Goal: Task Accomplishment & Management: Manage account settings

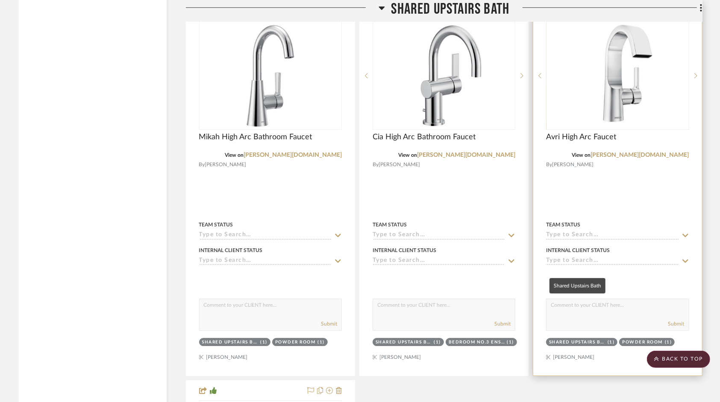
scroll to position [5814, 0]
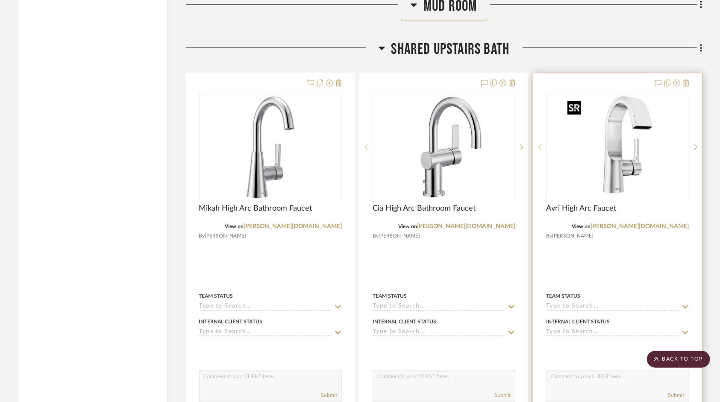
click at [605, 174] on img "0" at bounding box center [617, 147] width 107 height 107
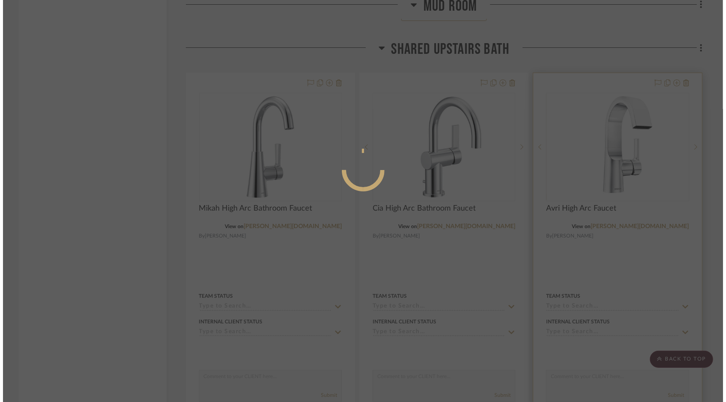
scroll to position [0, 0]
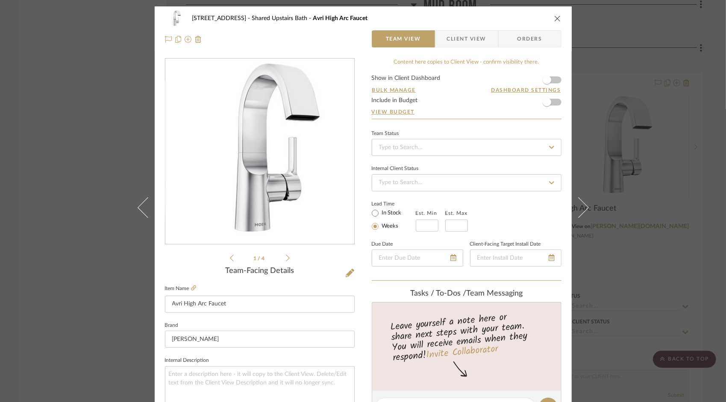
click at [555, 78] on form "Show in Client Dashboard Bulk Manage Dashboard Settings Include in Budget View …" at bounding box center [467, 97] width 190 height 44
click at [551, 81] on span "button" at bounding box center [547, 80] width 19 height 19
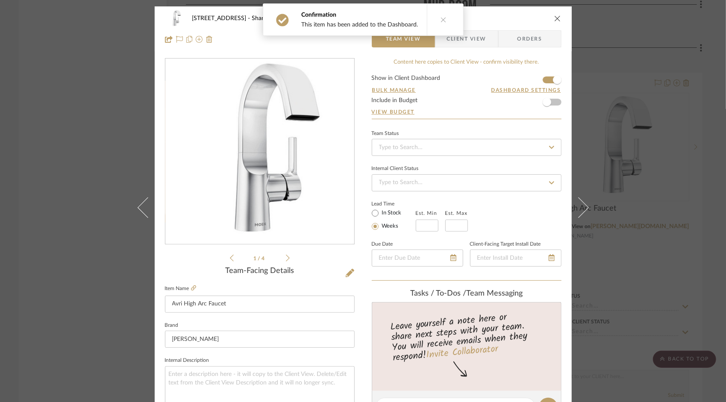
click at [558, 25] on div "[STREET_ADDRESS] Shared Upstairs Bath Avri High Arc Faucet" at bounding box center [363, 18] width 397 height 17
click at [557, 20] on icon "close" at bounding box center [557, 18] width 7 height 7
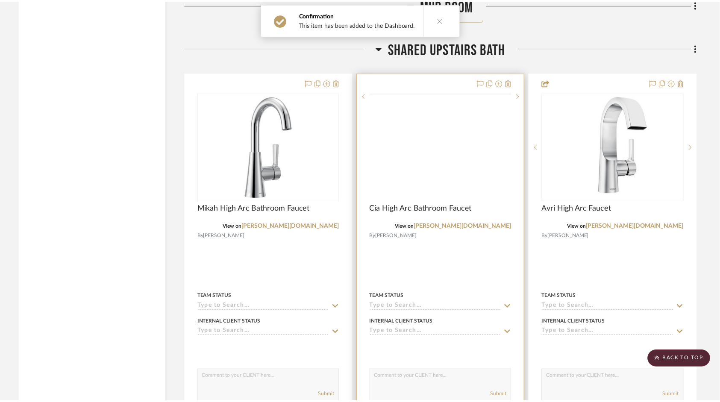
scroll to position [5814, 0]
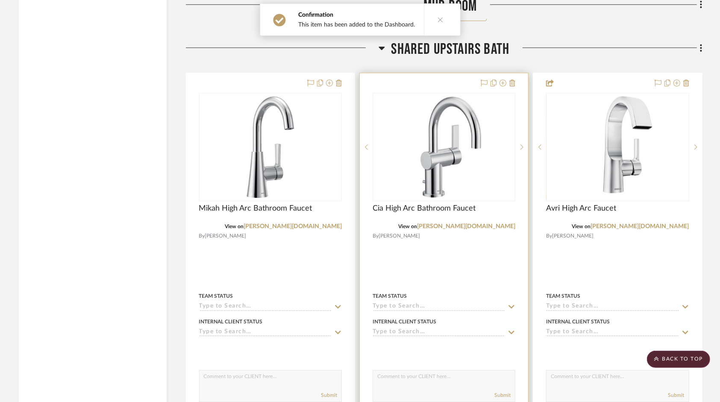
click at [502, 124] on div "0" at bounding box center [444, 147] width 142 height 108
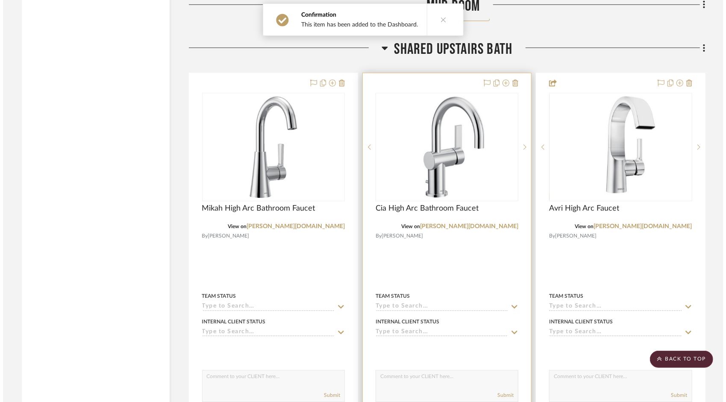
scroll to position [0, 0]
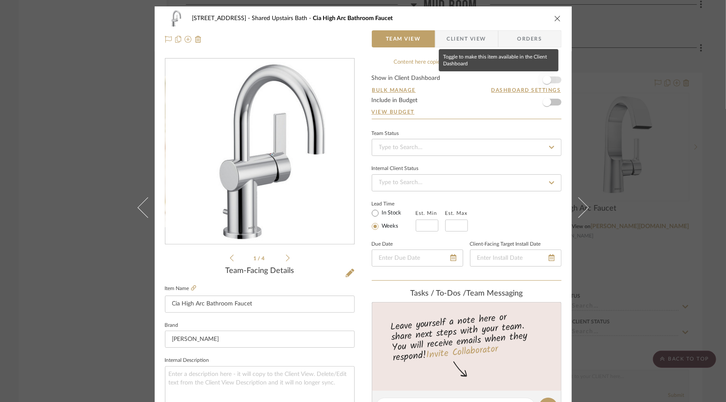
click at [553, 80] on span "button" at bounding box center [547, 80] width 19 height 19
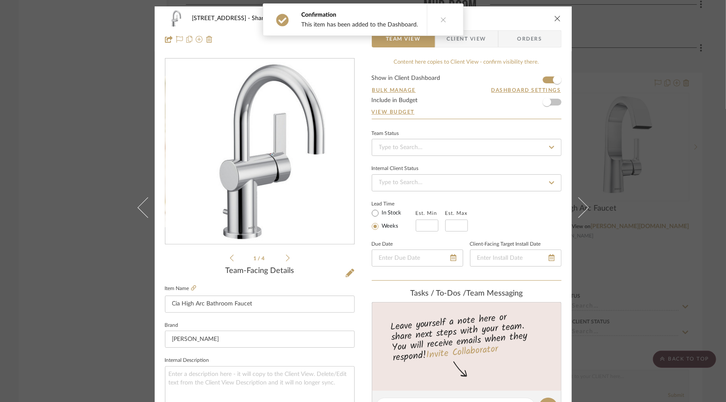
drag, startPoint x: 557, startPoint y: 17, endPoint x: 526, endPoint y: 35, distance: 36.4
click at [557, 17] on icon "close" at bounding box center [557, 18] width 7 height 7
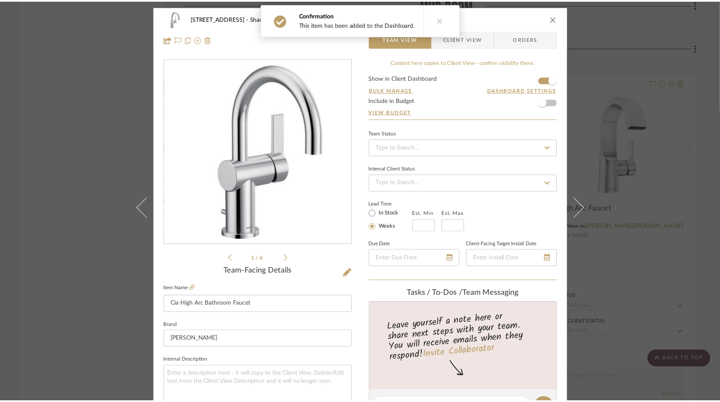
scroll to position [5814, 0]
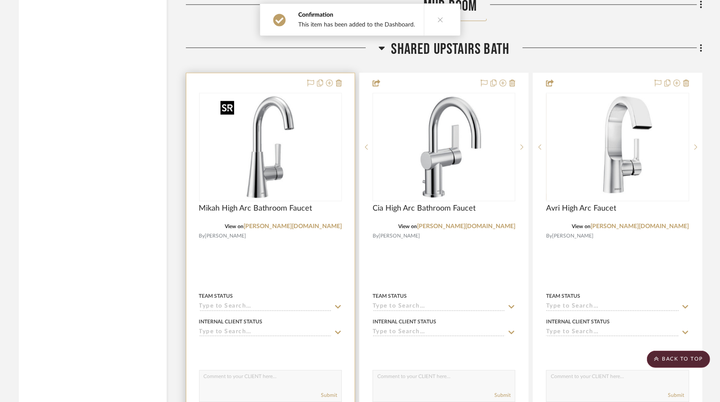
click at [0, 0] on img at bounding box center [0, 0] width 0 height 0
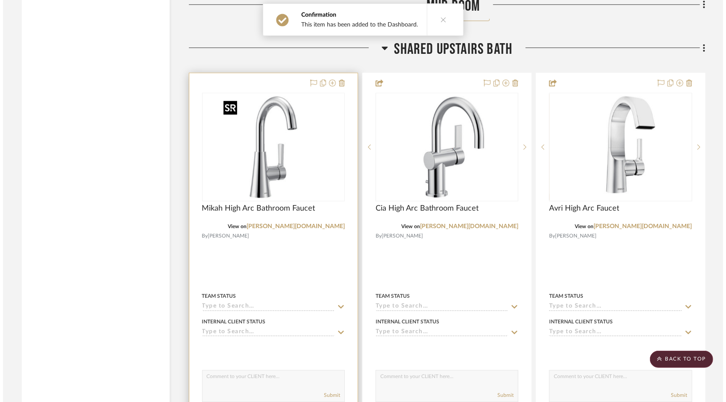
scroll to position [0, 0]
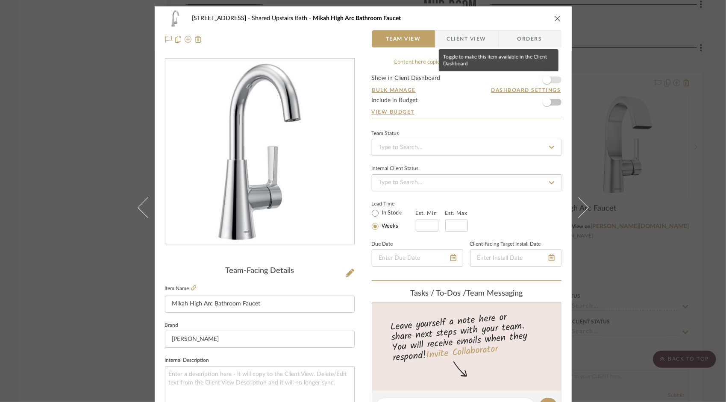
click at [553, 80] on span "button" at bounding box center [547, 80] width 19 height 19
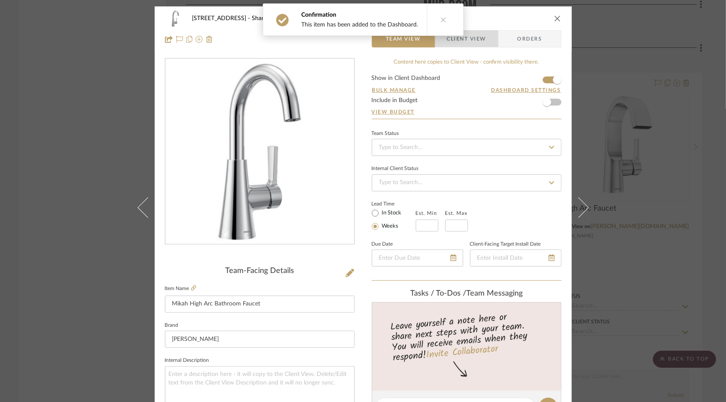
click at [474, 38] on span "Client View" at bounding box center [466, 38] width 39 height 17
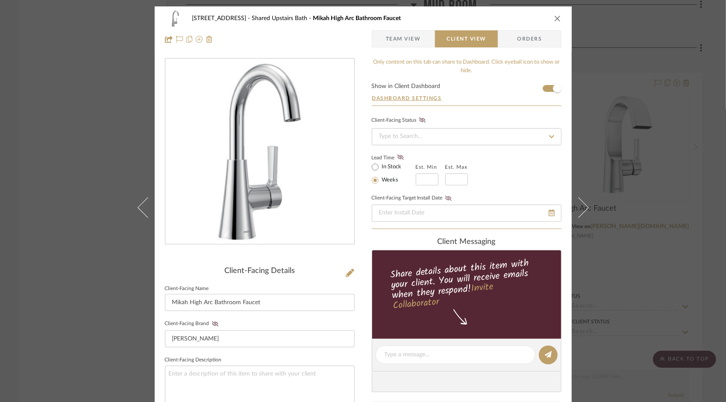
click at [557, 16] on icon "close" at bounding box center [557, 18] width 7 height 7
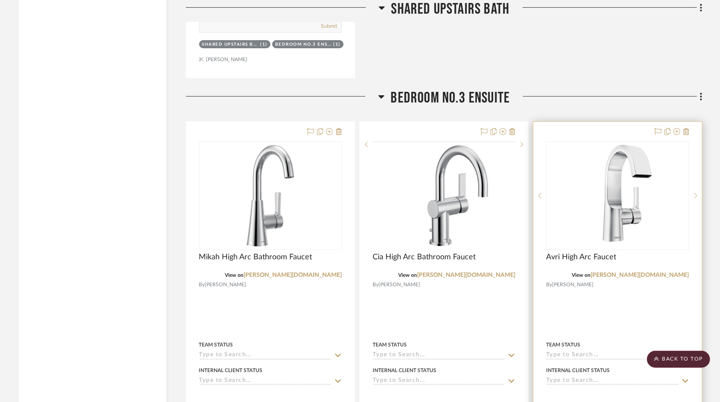
scroll to position [6584, 0]
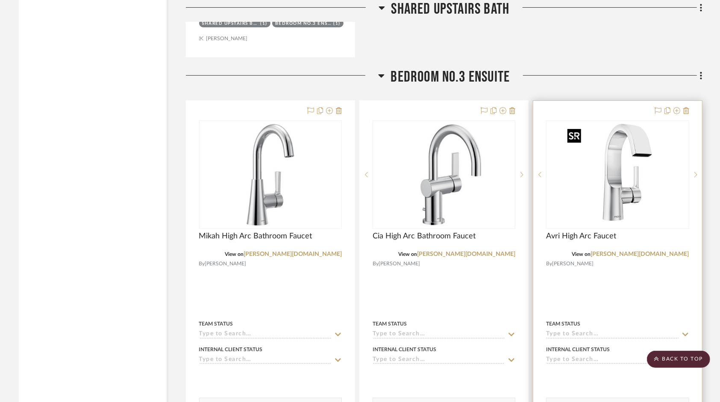
click at [610, 192] on img "0" at bounding box center [624, 174] width 107 height 107
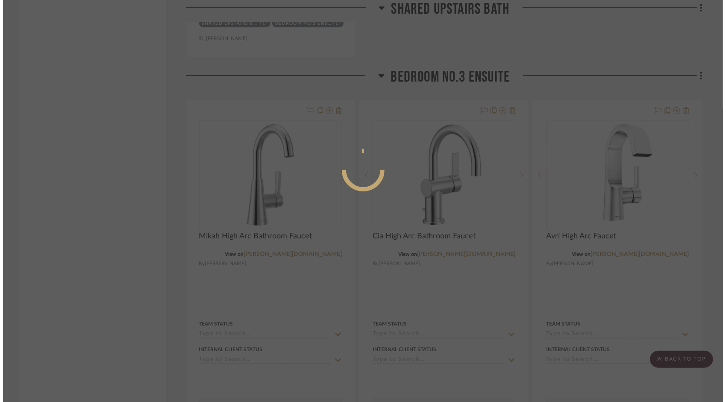
scroll to position [0, 0]
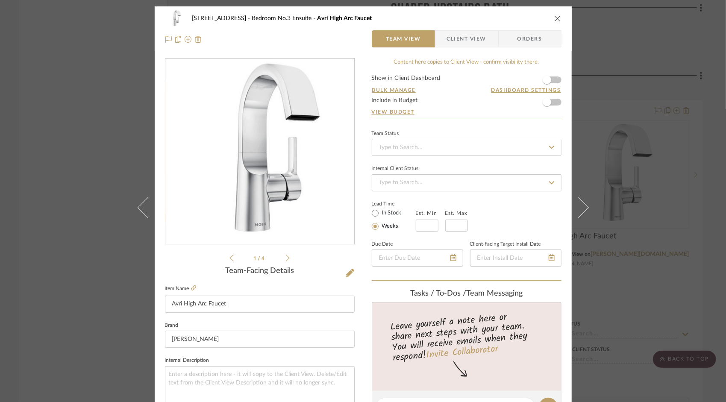
drag, startPoint x: 556, startPoint y: 80, endPoint x: 556, endPoint y: 67, distance: 13.3
click at [556, 80] on form "Show in Client Dashboard Bulk Manage Dashboard Settings Include in Budget View …" at bounding box center [467, 97] width 190 height 44
click at [557, 79] on form "Show in Client Dashboard Bulk Manage Dashboard Settings Include in Budget View …" at bounding box center [467, 97] width 190 height 44
click at [554, 81] on form "Show in Client Dashboard Bulk Manage Dashboard Settings Include in Budget View …" at bounding box center [467, 97] width 190 height 44
click at [549, 80] on span "button" at bounding box center [547, 80] width 19 height 19
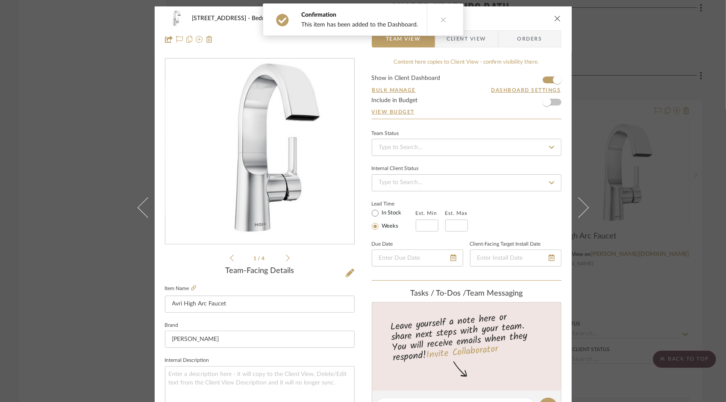
click at [549, 18] on div "[STREET_ADDRESS] Ensuite Avri High Arc Faucet" at bounding box center [363, 18] width 397 height 17
click at [555, 20] on icon "close" at bounding box center [557, 18] width 7 height 7
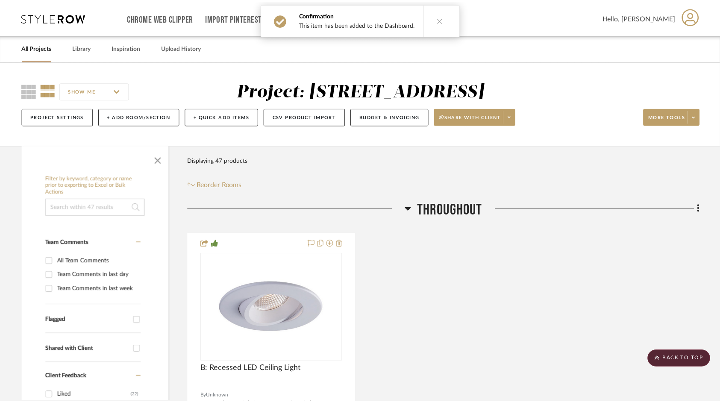
scroll to position [6584, 0]
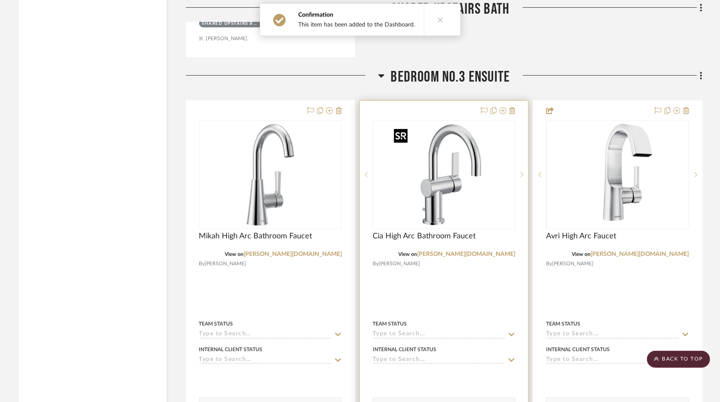
click at [494, 192] on img "0" at bounding box center [444, 174] width 107 height 107
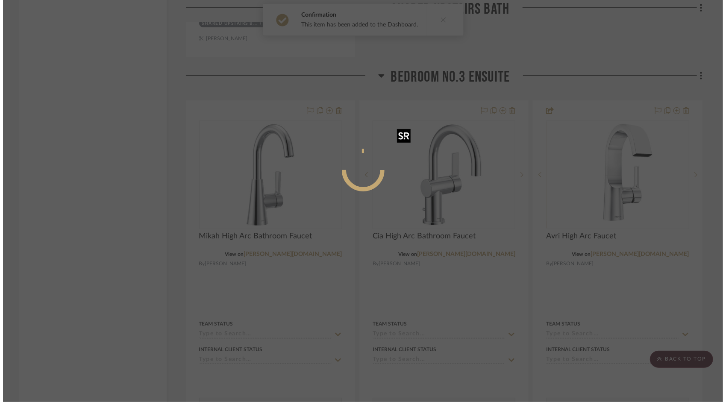
scroll to position [0, 0]
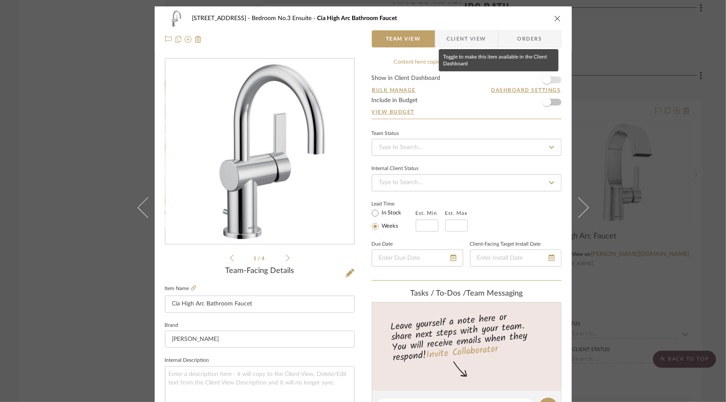
click at [551, 83] on span "button" at bounding box center [547, 80] width 19 height 19
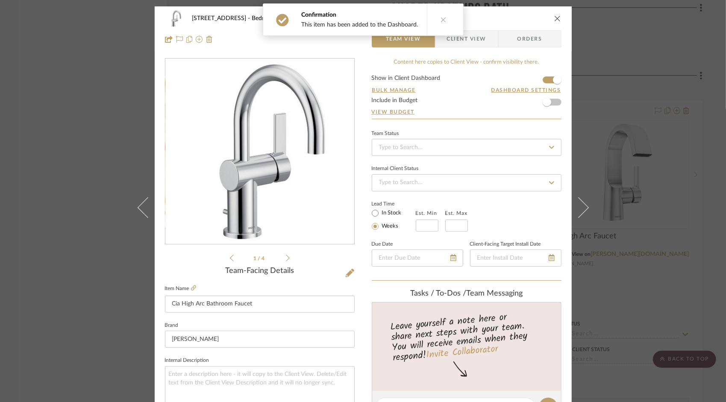
click at [554, 17] on icon "close" at bounding box center [557, 18] width 7 height 7
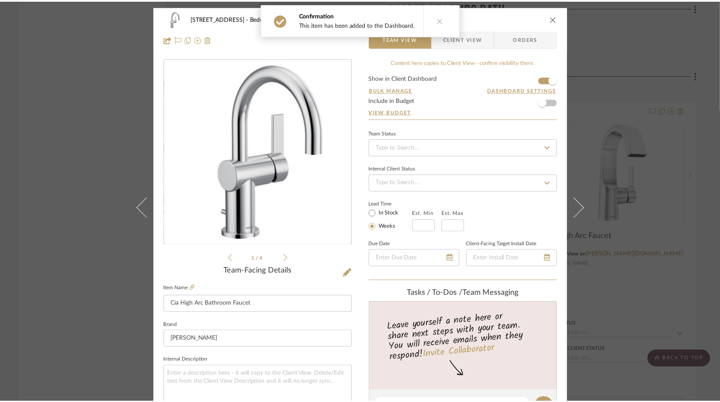
scroll to position [6584, 0]
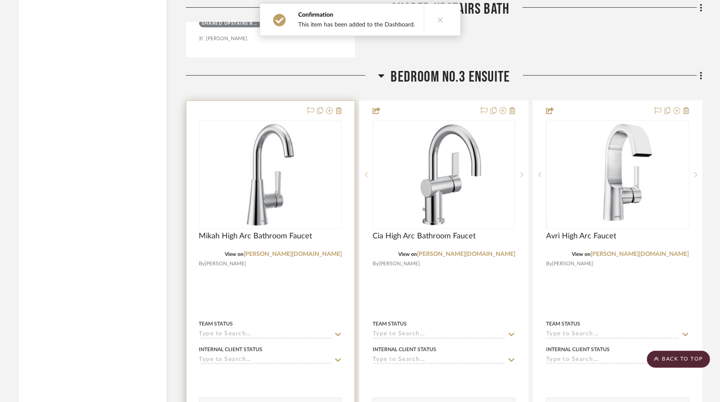
click at [0, 0] on div at bounding box center [0, 0] width 0 height 0
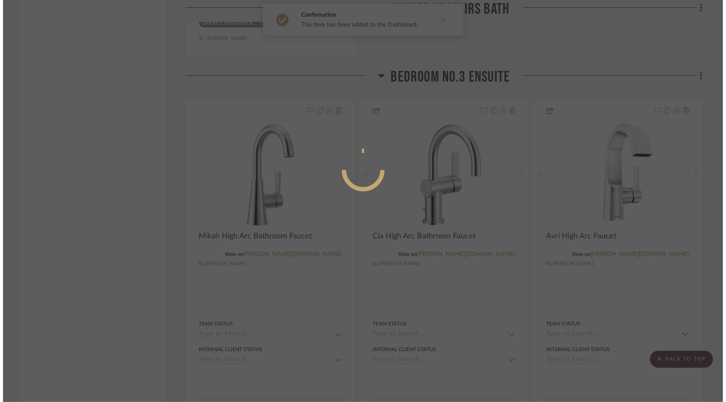
scroll to position [0, 0]
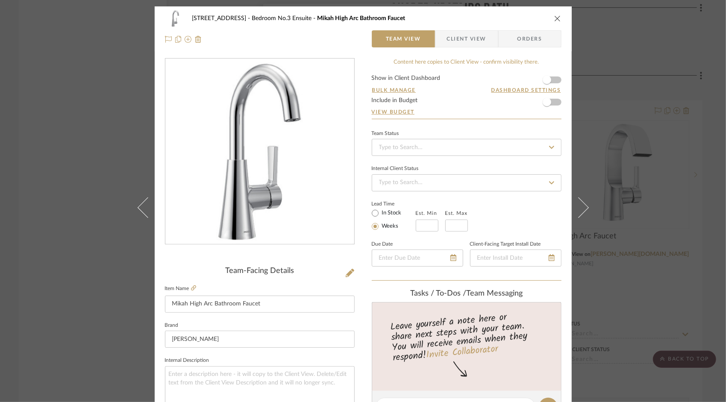
click at [555, 82] on form "Show in Client Dashboard Bulk Manage Dashboard Settings Include in Budget View …" at bounding box center [467, 97] width 190 height 44
click at [549, 80] on span "button" at bounding box center [547, 80] width 19 height 19
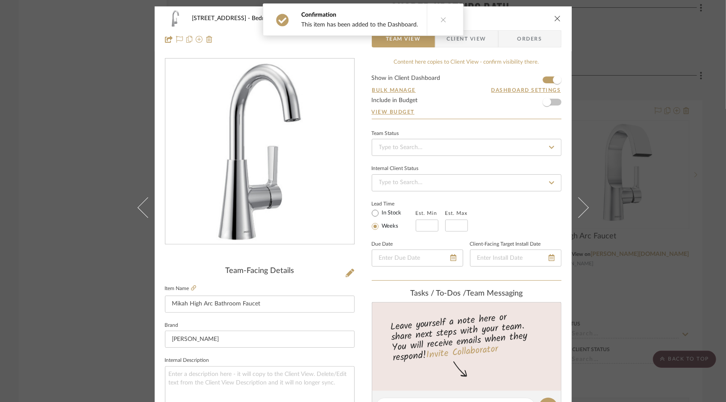
click at [554, 14] on div "[STREET_ADDRESS] Ensuite [GEOGRAPHIC_DATA] Faucet" at bounding box center [363, 18] width 397 height 17
click at [554, 21] on icon "close" at bounding box center [557, 18] width 7 height 7
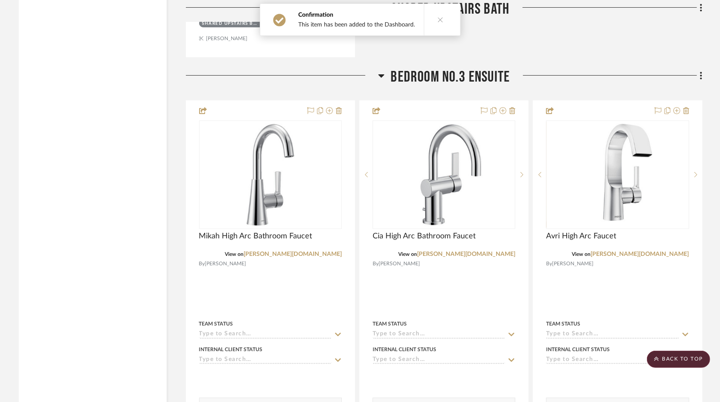
drag, startPoint x: 591, startPoint y: 38, endPoint x: 597, endPoint y: 46, distance: 10.4
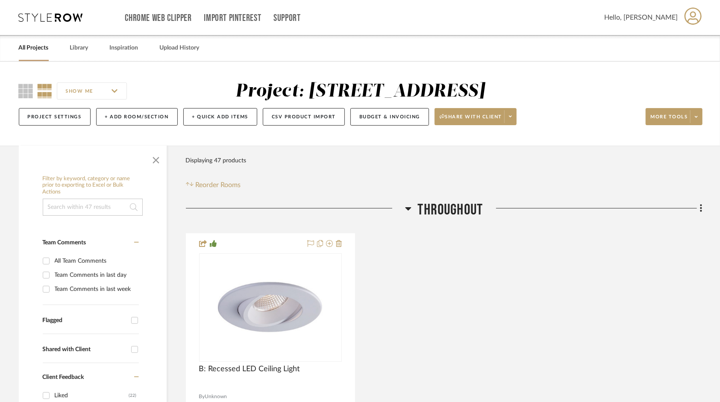
drag, startPoint x: 529, startPoint y: 295, endPoint x: 534, endPoint y: 292, distance: 6.2
